Goal: Transaction & Acquisition: Purchase product/service

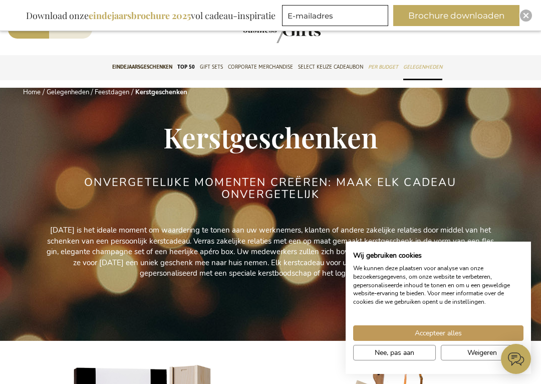
click at [522, 20] on div "Close" at bounding box center [526, 16] width 12 height 12
